Goal: Browse casually

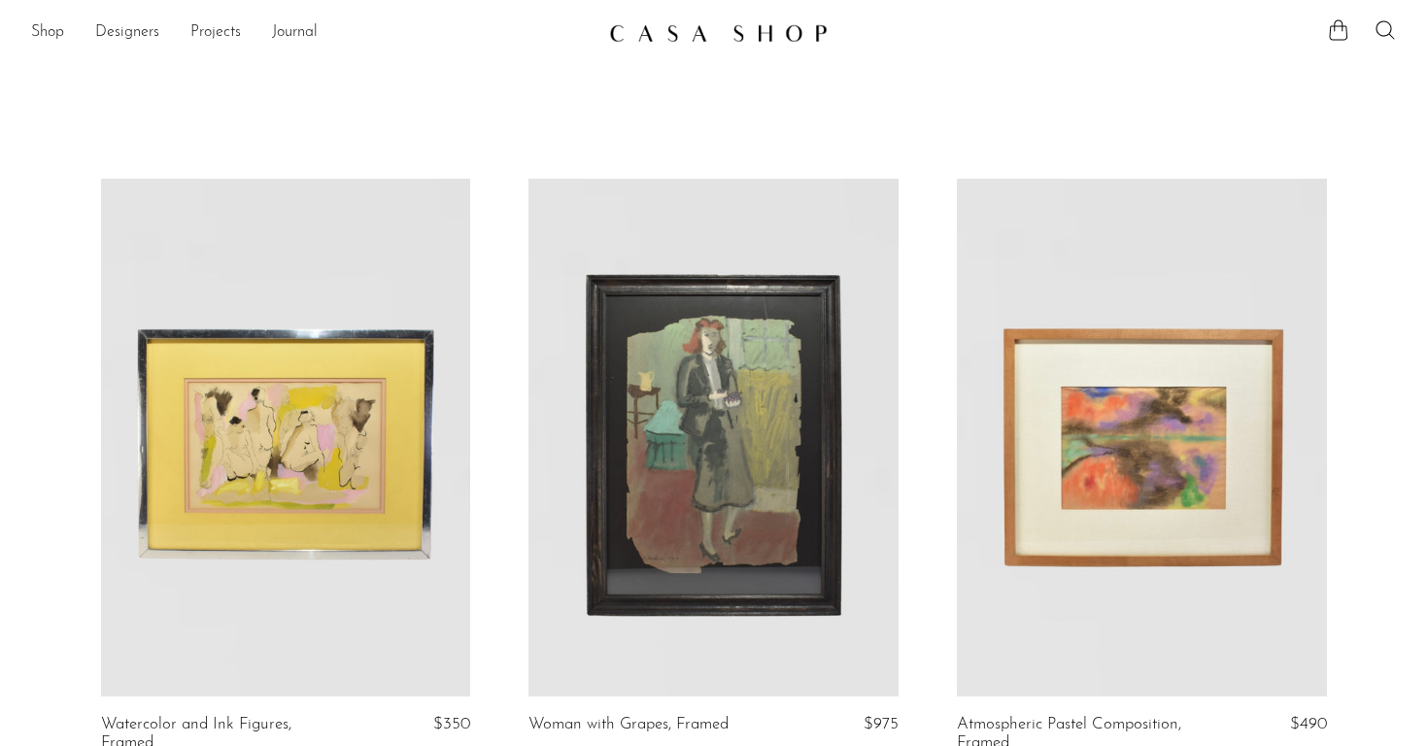
click at [664, 30] on img at bounding box center [718, 32] width 219 height 19
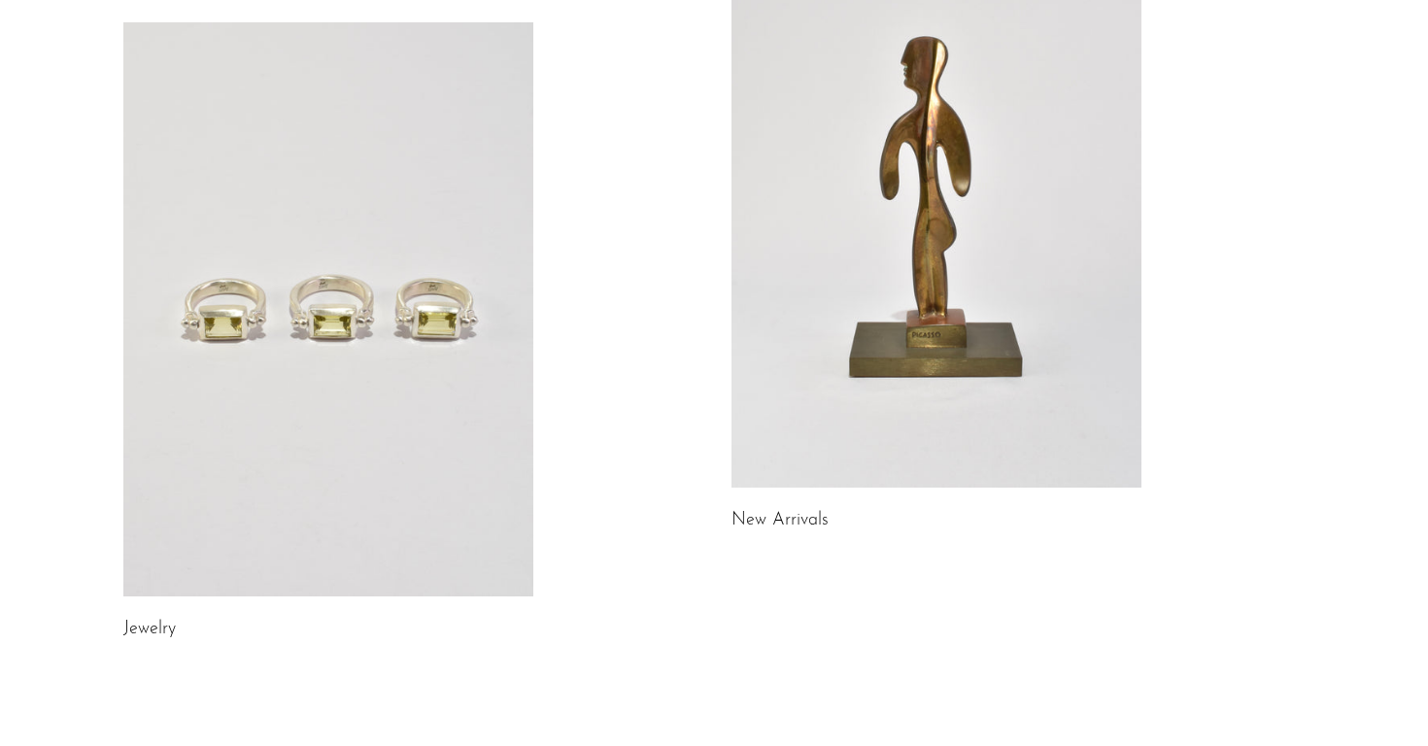
scroll to position [241, 0]
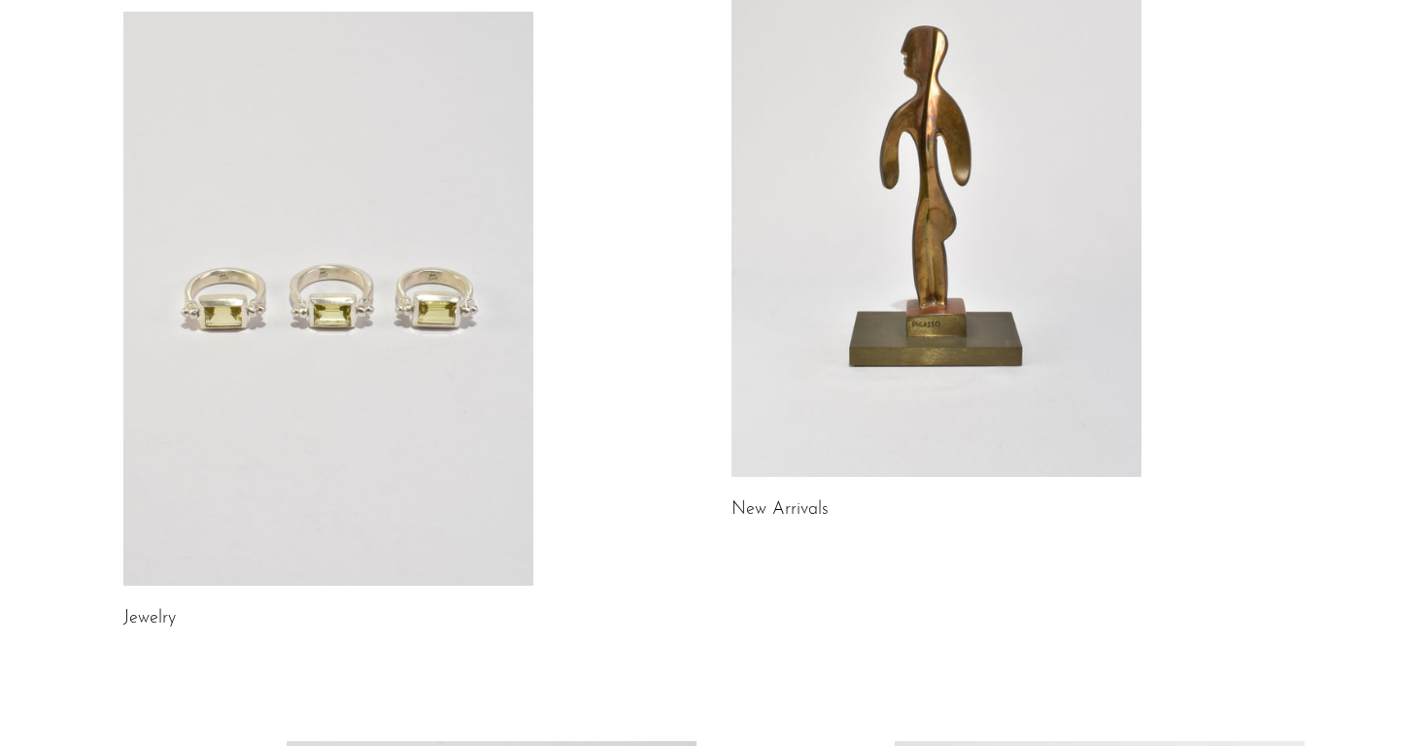
click at [956, 210] on link at bounding box center [937, 190] width 410 height 574
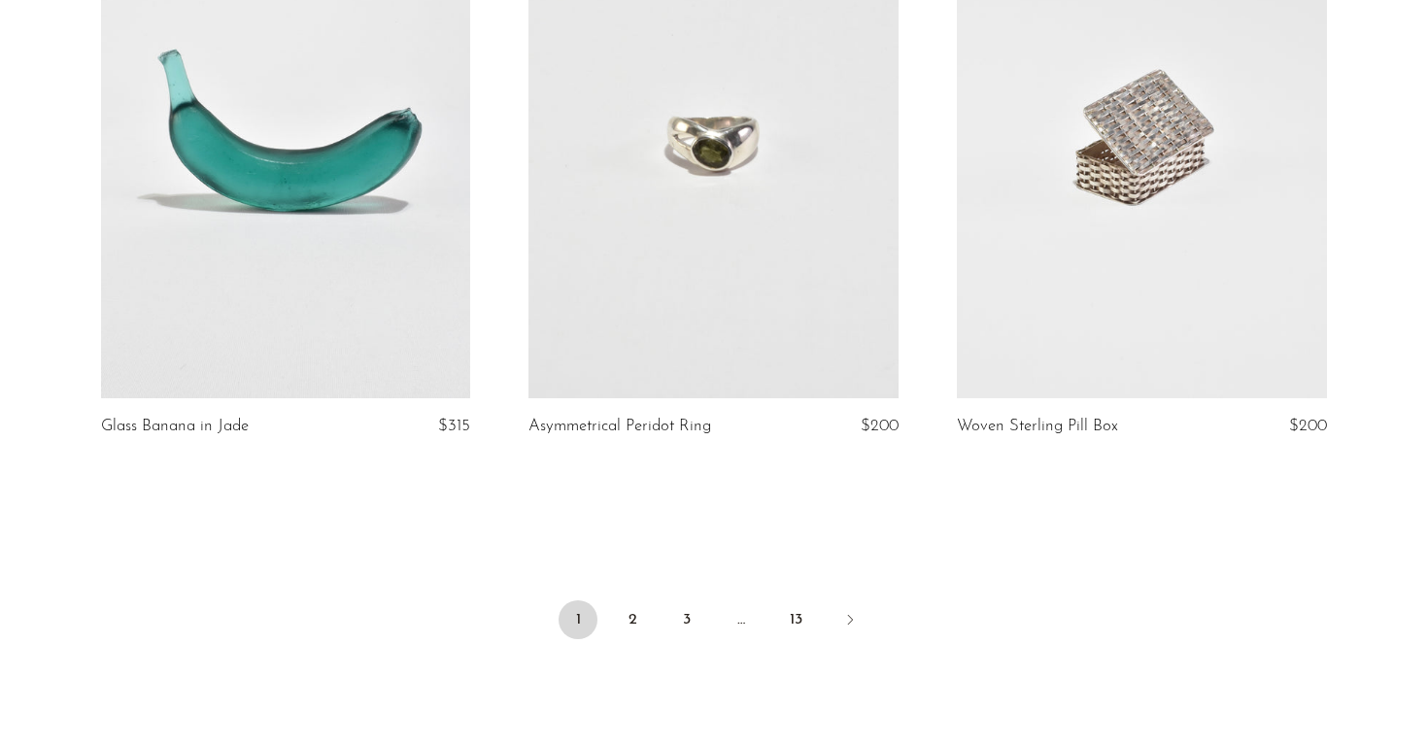
scroll to position [7056, 0]
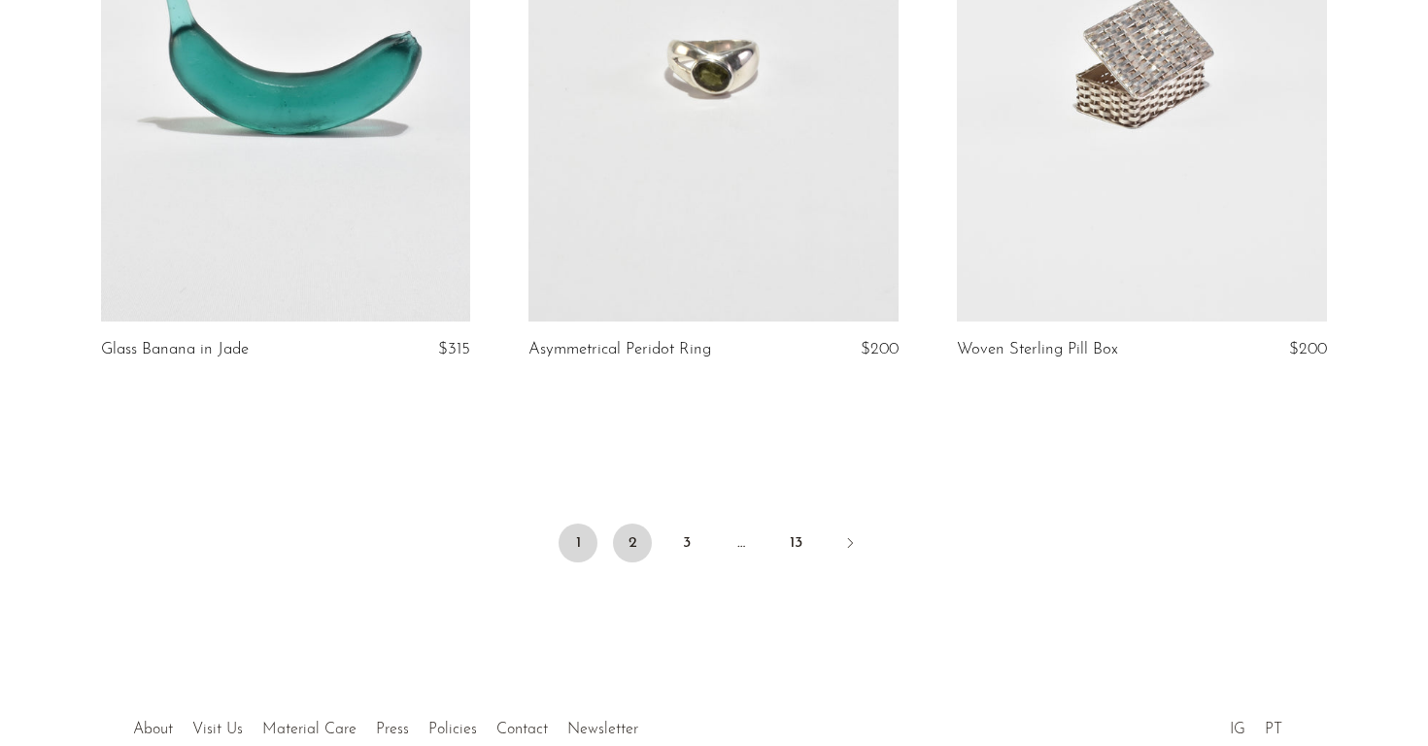
click at [645, 526] on link "2" at bounding box center [632, 543] width 39 height 39
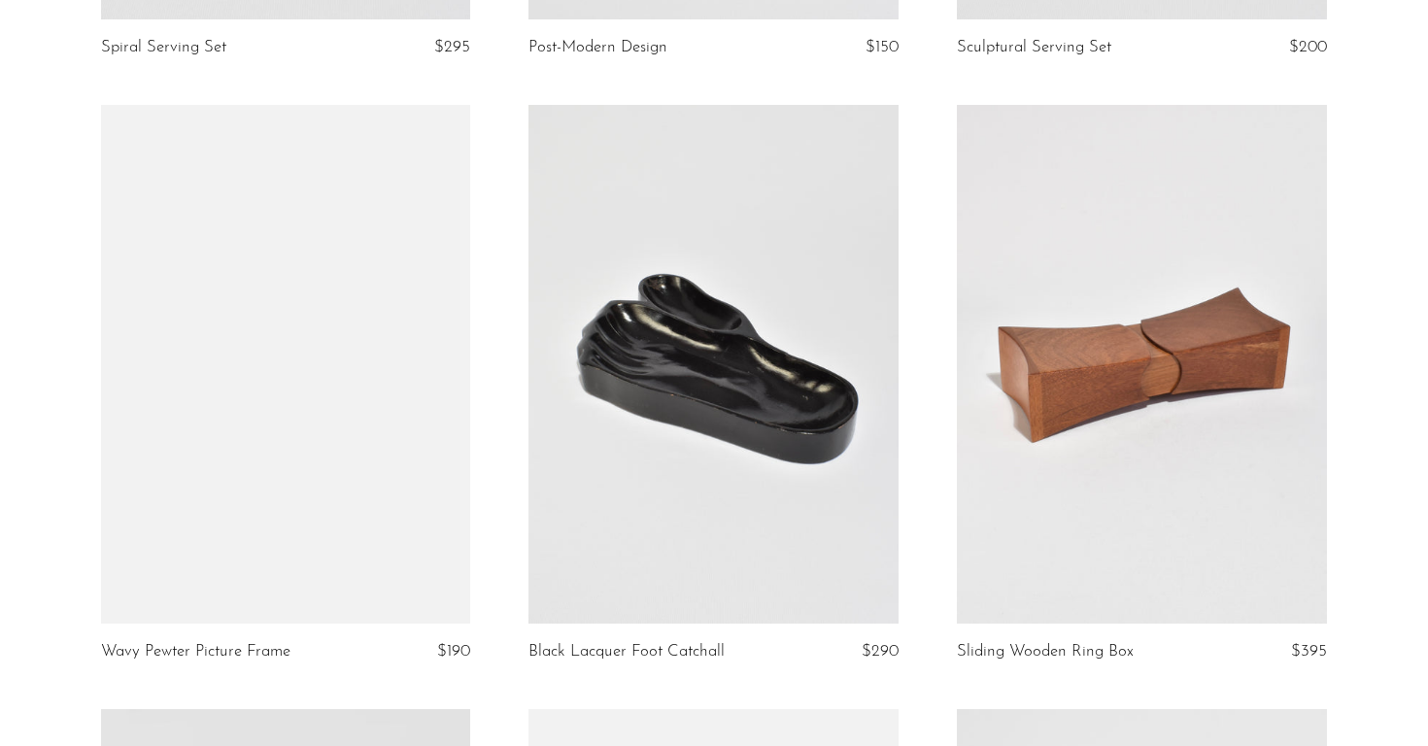
scroll to position [1280, 0]
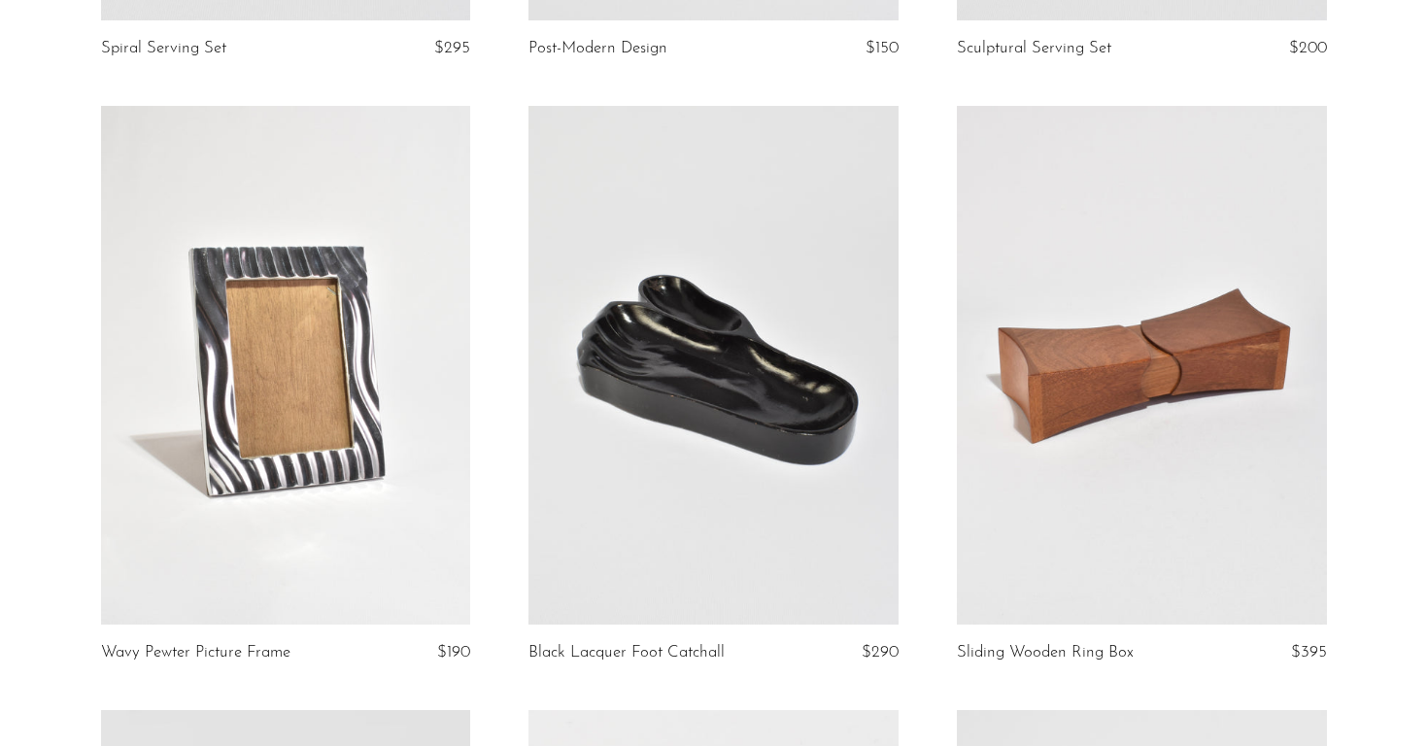
click at [200, 448] on link at bounding box center [286, 365] width 370 height 518
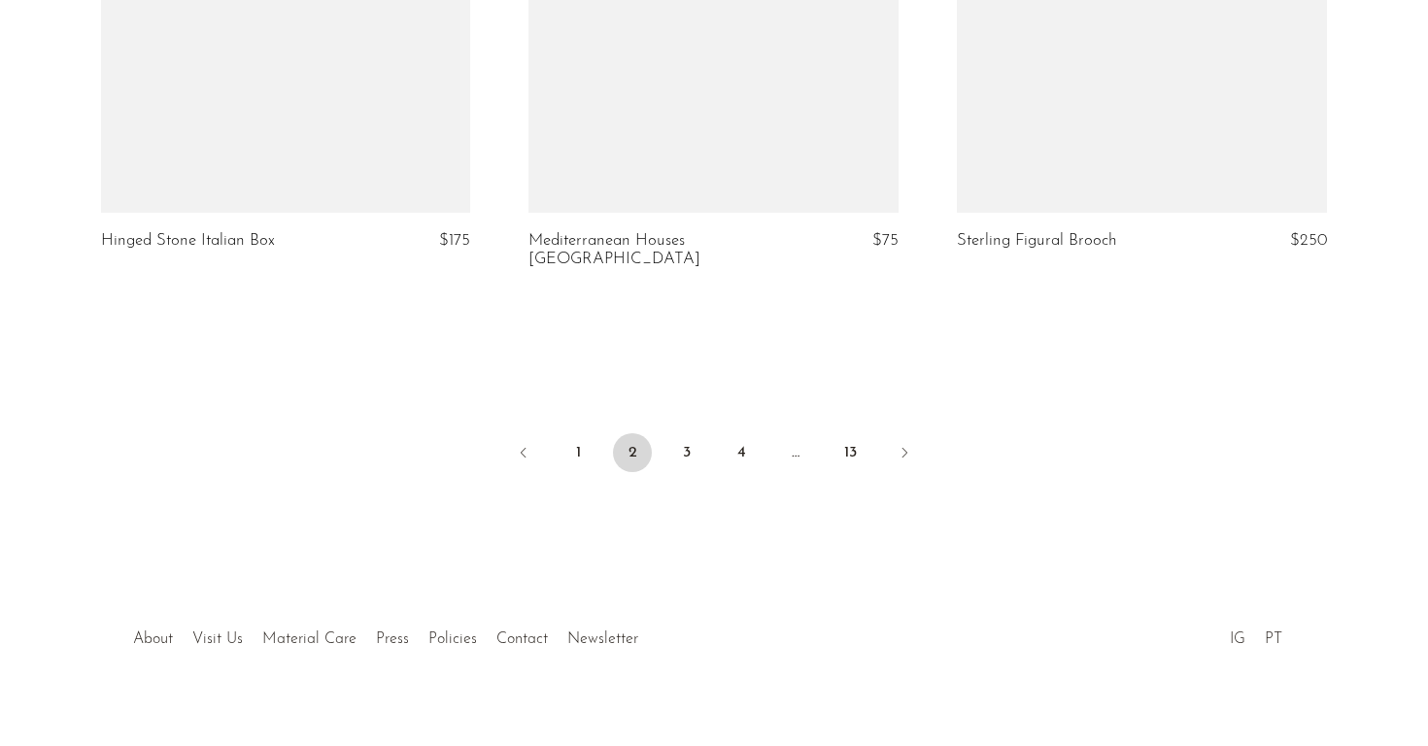
scroll to position [7145, 0]
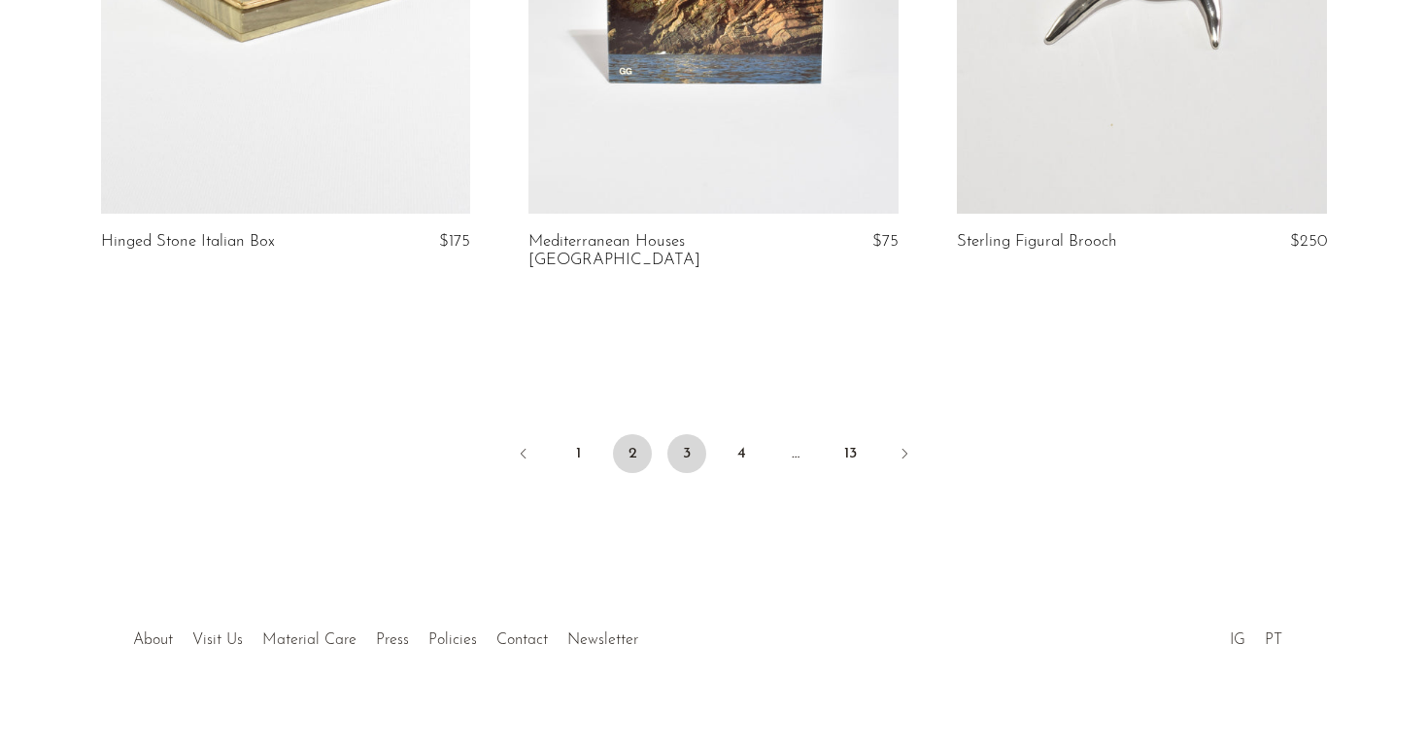
click at [689, 434] on link "3" at bounding box center [686, 453] width 39 height 39
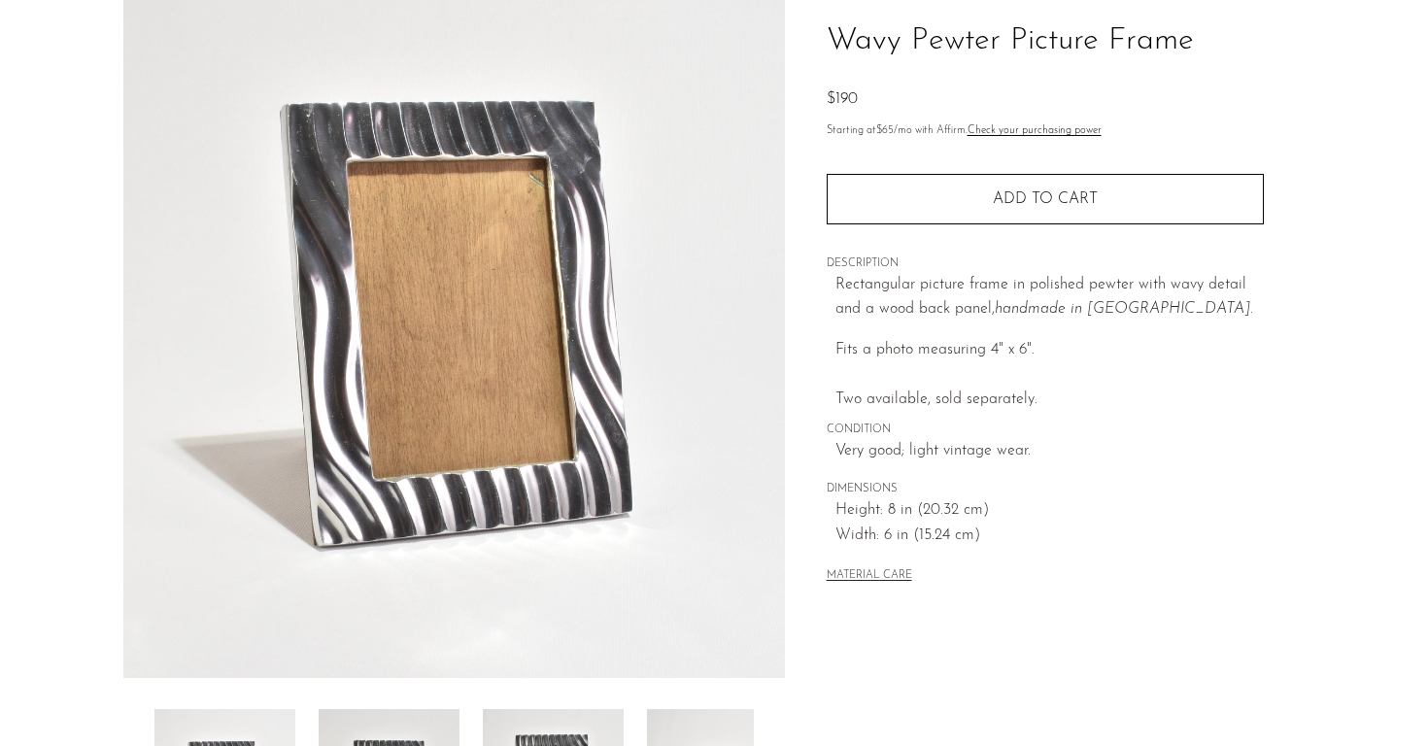
scroll to position [111, 0]
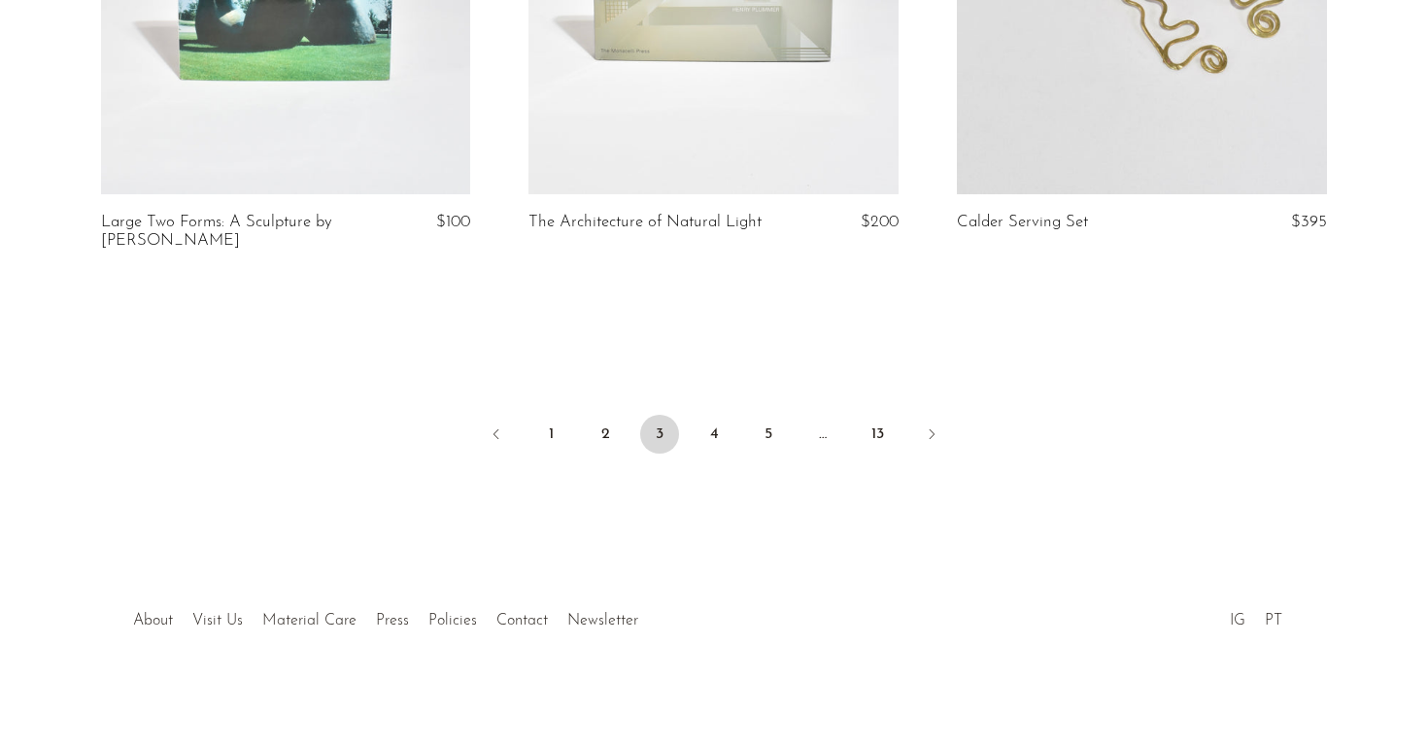
scroll to position [7163, 0]
click at [713, 434] on link "4" at bounding box center [714, 436] width 39 height 39
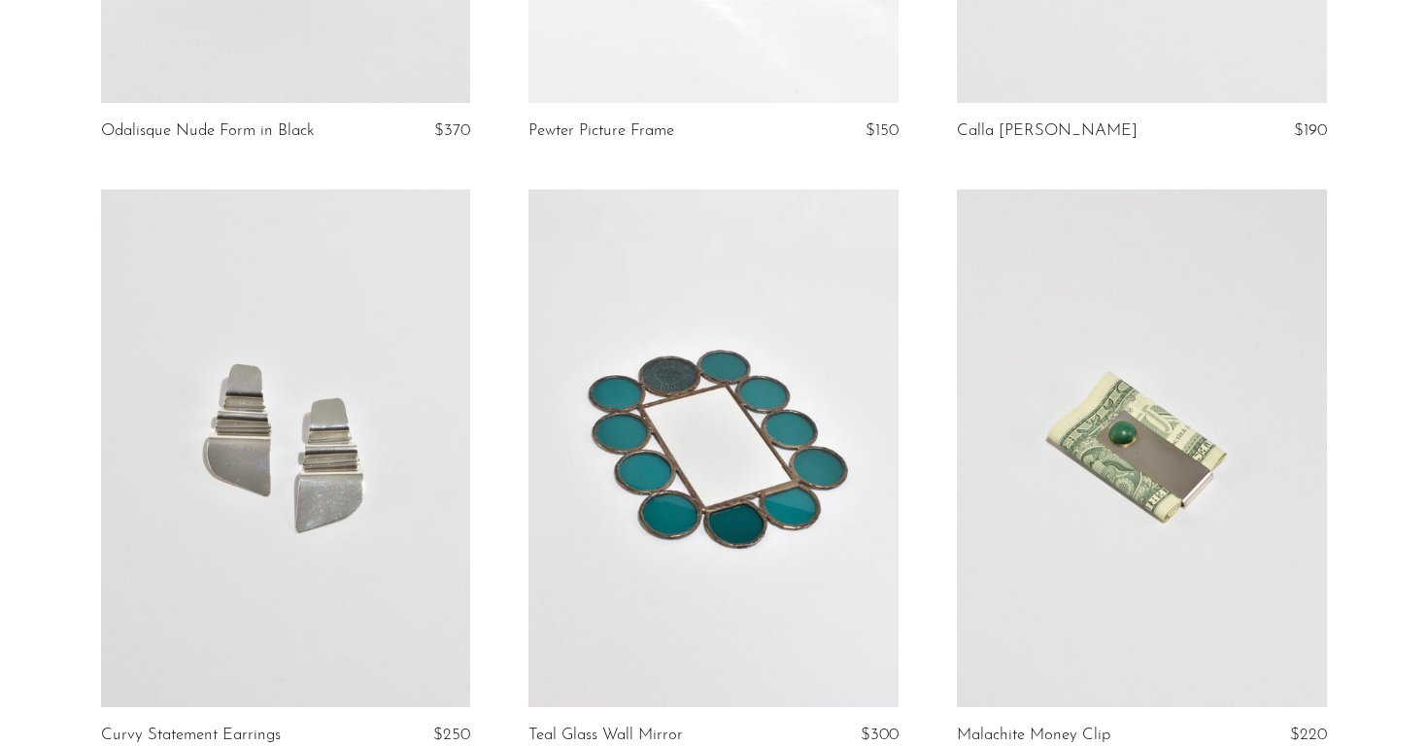
scroll to position [752, 0]
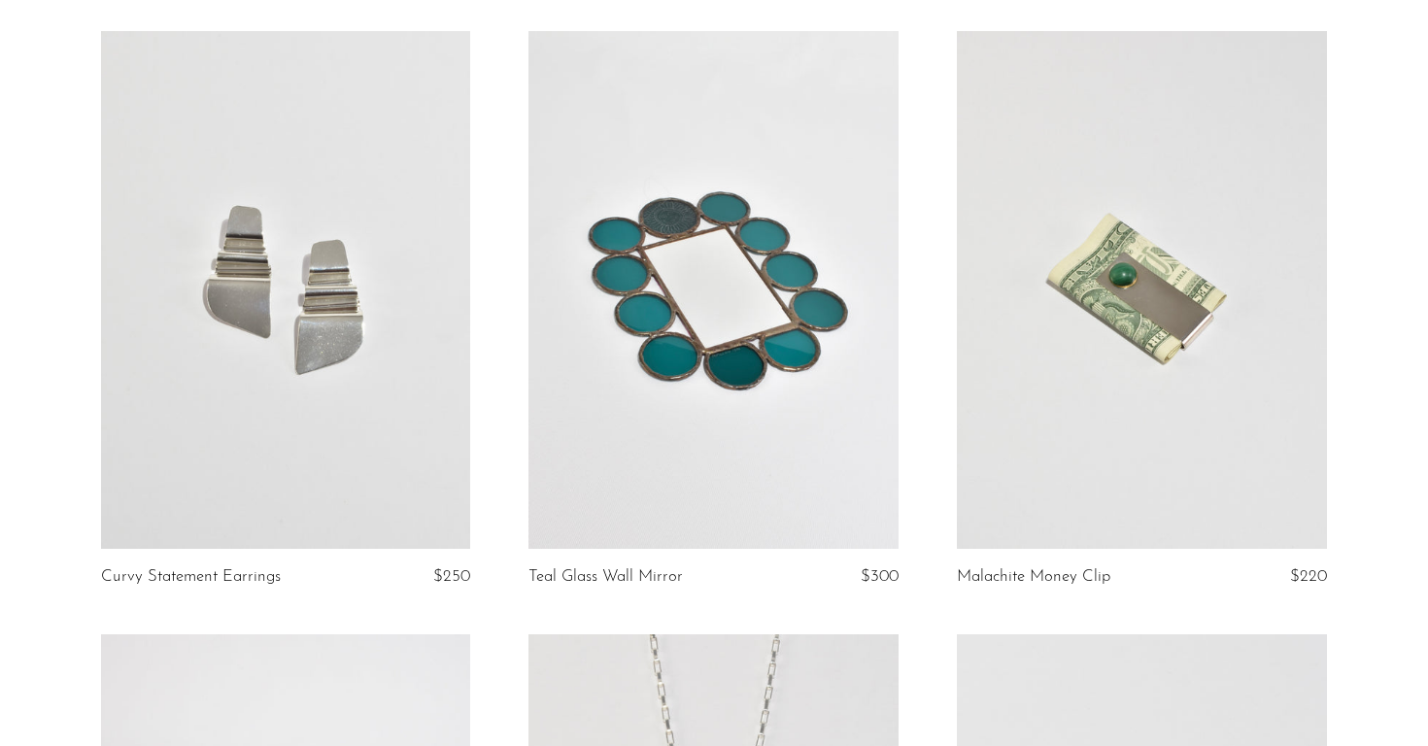
click at [1062, 242] on link at bounding box center [1142, 290] width 370 height 518
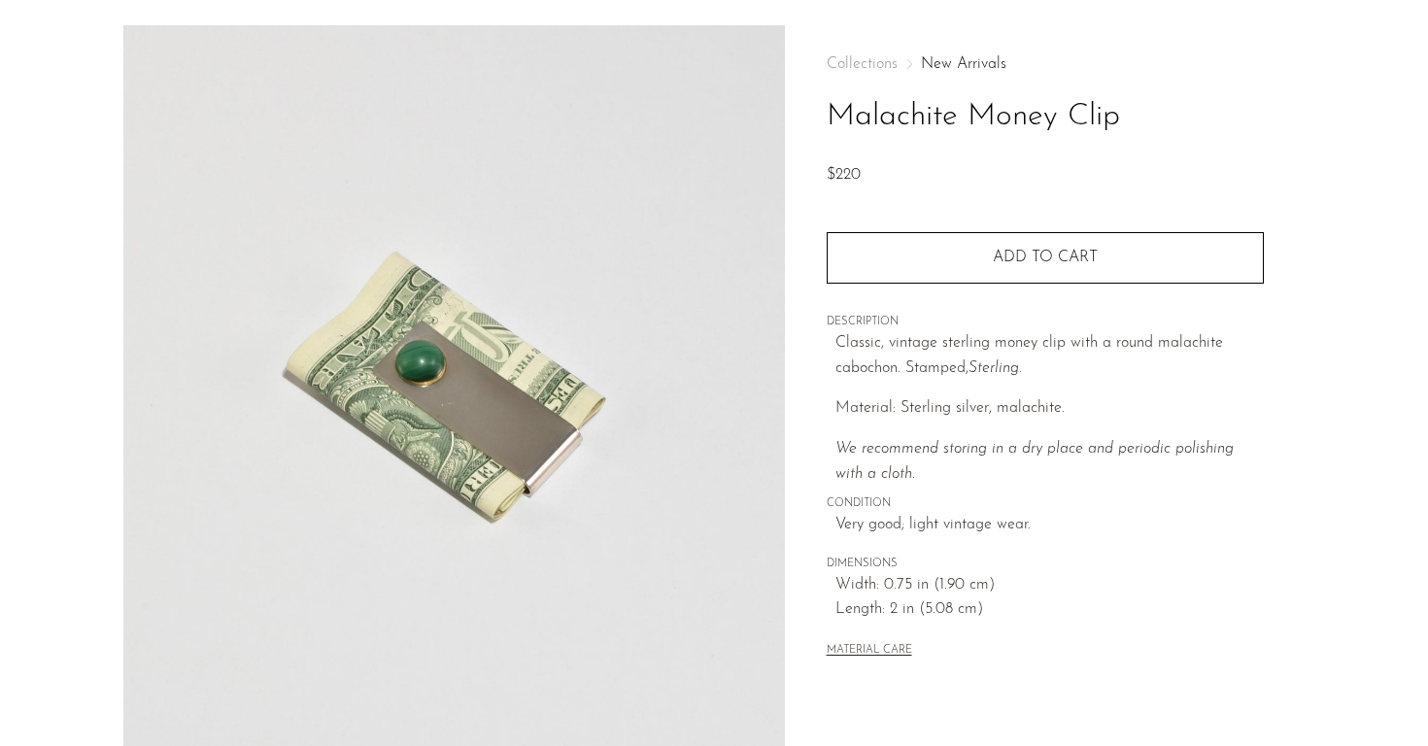
scroll to position [65, 0]
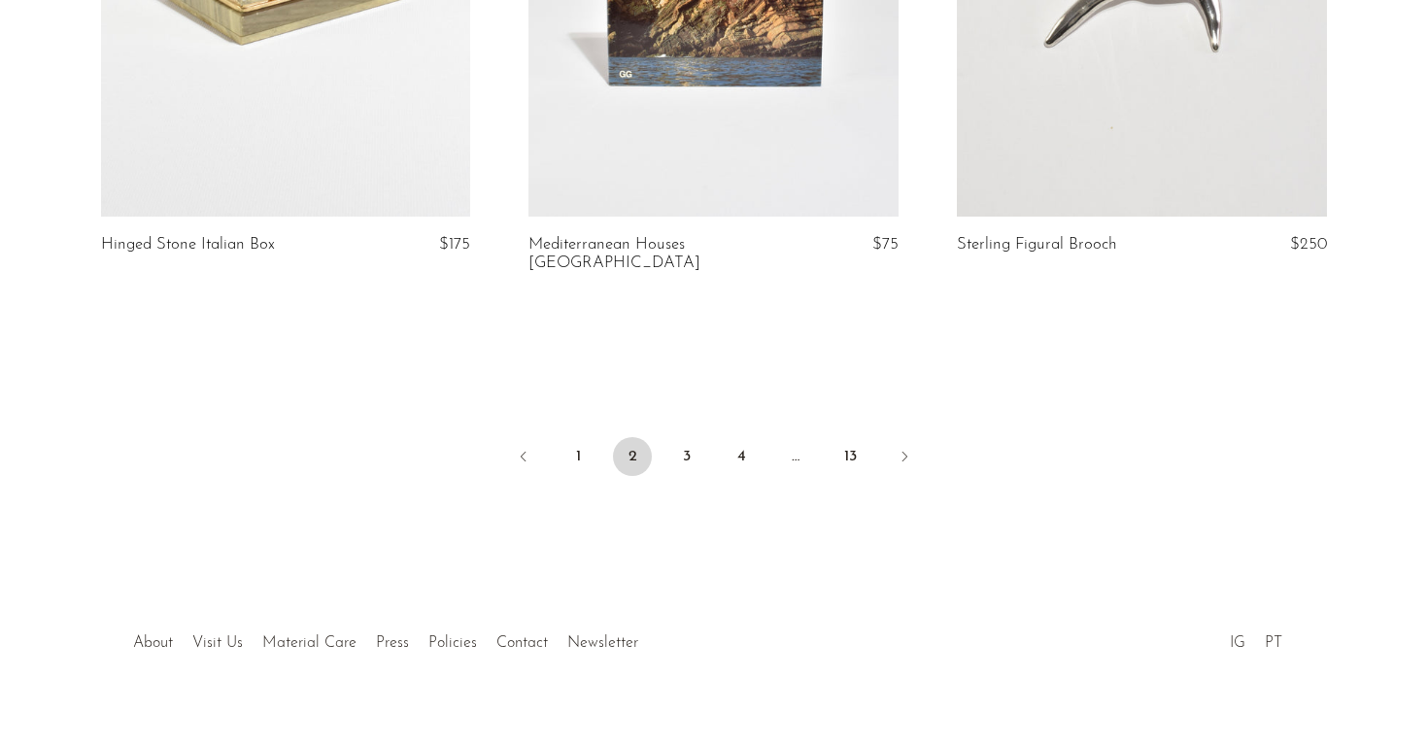
scroll to position [7145, 0]
click at [680, 434] on link "3" at bounding box center [686, 453] width 39 height 39
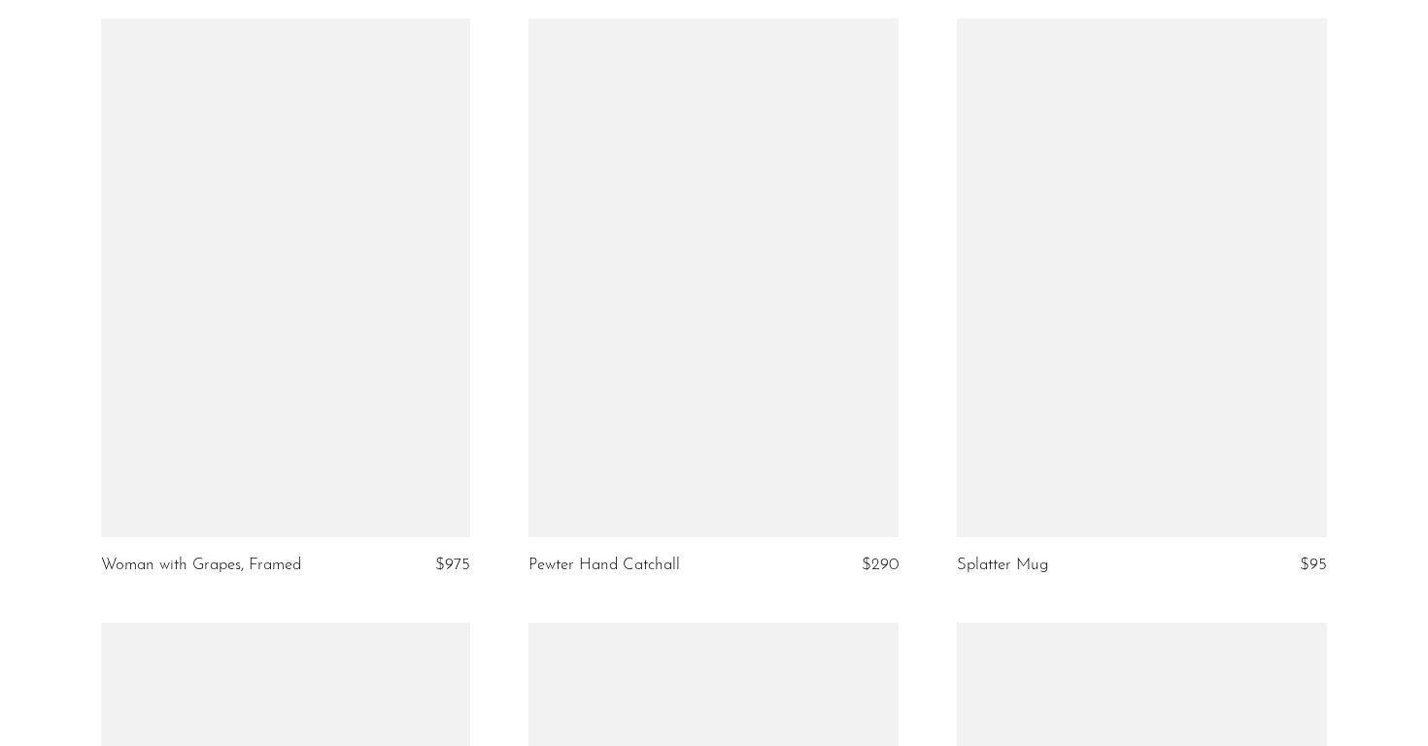
scroll to position [6221, 0]
